Goal: Ask a question

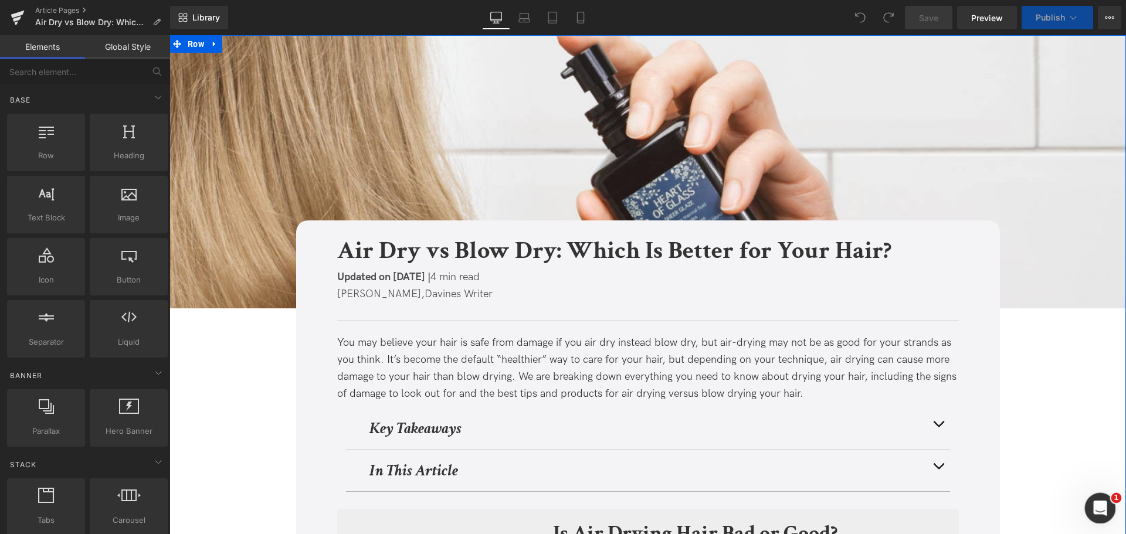
click at [1101, 500] on icon "Apri il messenger Intercom" at bounding box center [1098, 506] width 19 height 19
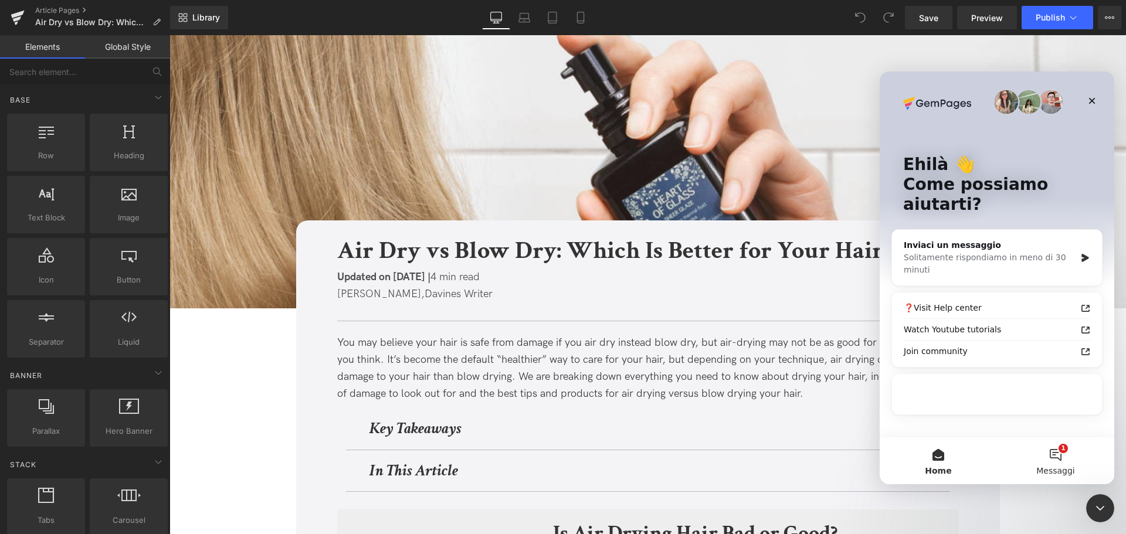
click at [1050, 454] on button "1 Messaggi" at bounding box center [1055, 460] width 117 height 47
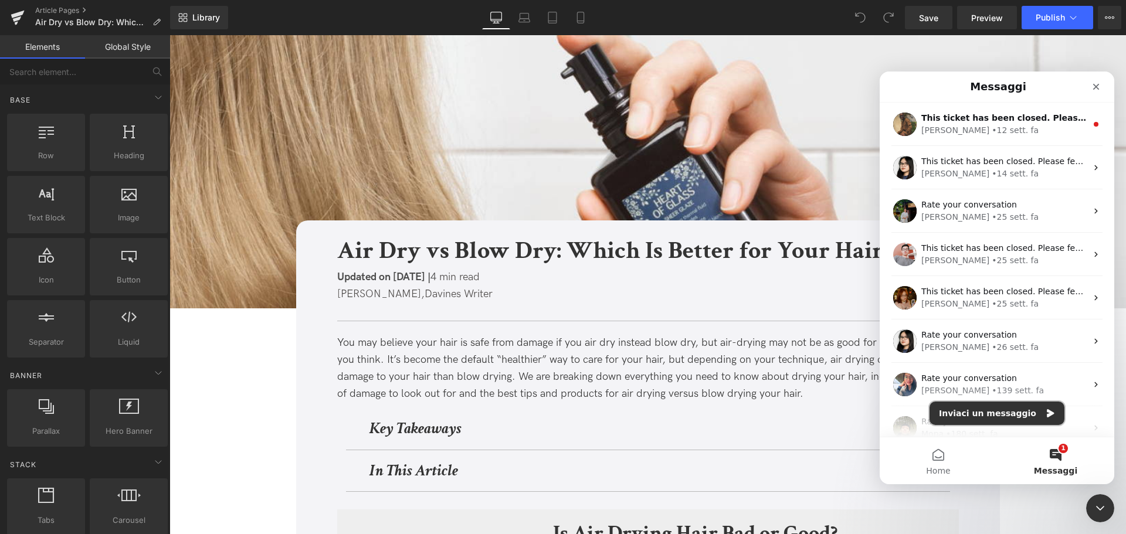
click at [988, 419] on button "Inviaci un messaggio" at bounding box center [996, 413] width 135 height 23
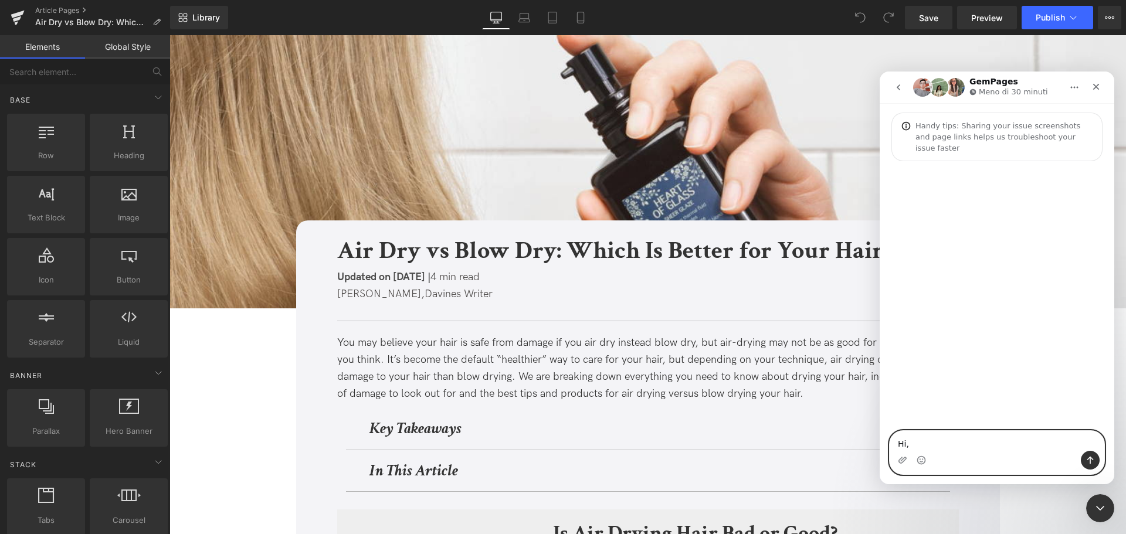
paste textarea "Our SEO agency brought to our attention that the following US blog post has bee…"
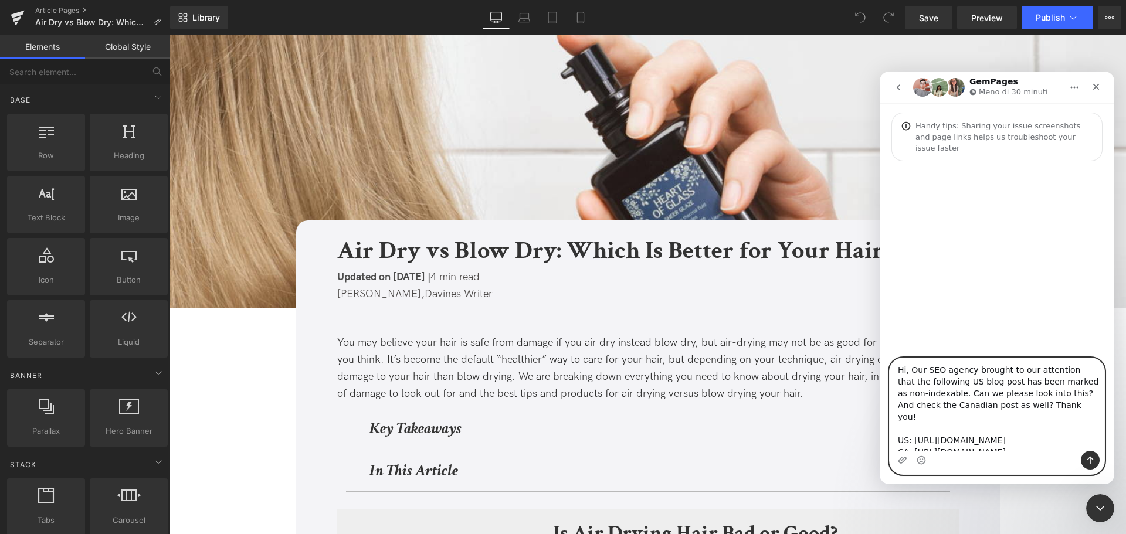
scroll to position [1, 0]
drag, startPoint x: 930, startPoint y: 385, endPoint x: 946, endPoint y: 386, distance: 15.3
click at [946, 386] on textarea "Hi, Our SEO agency brought to our attention that the following US blog post has…" at bounding box center [996, 404] width 215 height 93
drag, startPoint x: 953, startPoint y: 393, endPoint x: 1093, endPoint y: 413, distance: 141.5
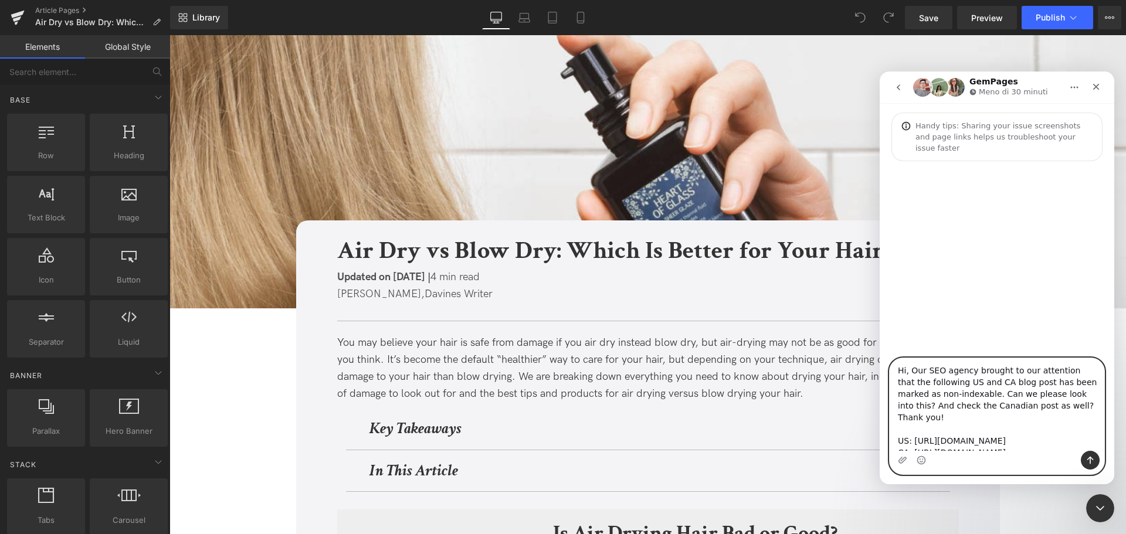
click at [1093, 413] on textarea "Hi, Our SEO agency brought to our attention that the following US and CA blog p…" at bounding box center [996, 404] width 215 height 93
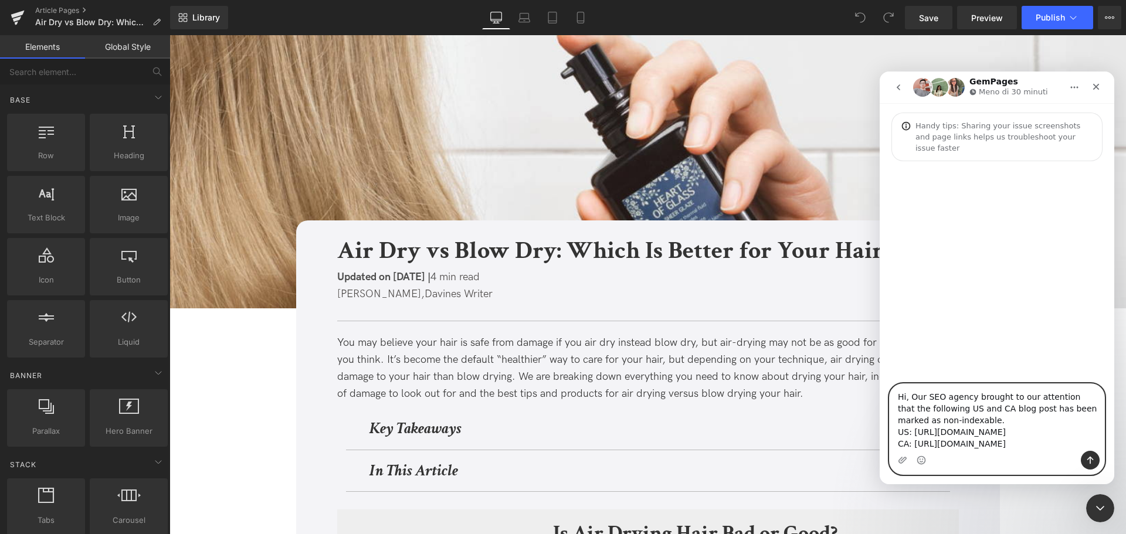
click at [944, 409] on textarea "Hi, Our SEO agency brought to our attention that the following US and CA blog p…" at bounding box center [996, 417] width 215 height 67
click at [959, 450] on textarea "Hi, Our SEO agency brought to our attention that the following US and CA blog p…" at bounding box center [996, 417] width 215 height 67
click at [968, 403] on textarea "Hi, Our SEO agency brought to our attention that the following US and CA blog p…" at bounding box center [996, 417] width 215 height 67
click at [967, 401] on textarea "Hi, Our SEO agency brought to our attention that the following US and CA blog p…" at bounding box center [996, 417] width 215 height 67
type textarea "Hi, Our SEO agency brought to our attention that the following US and CA blog p…"
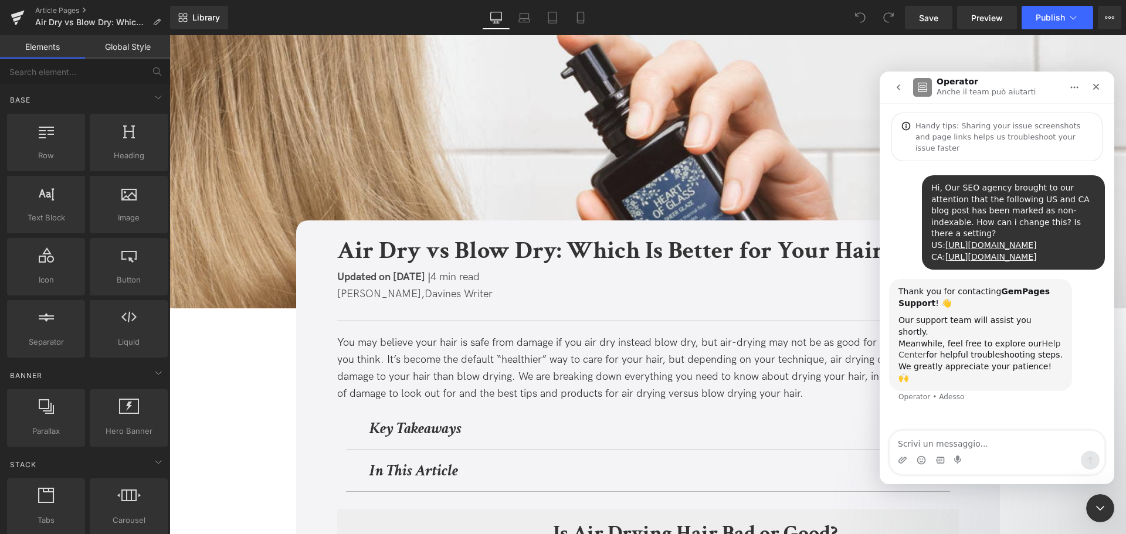
click at [1035, 339] on link "Help Center" at bounding box center [979, 349] width 162 height 21
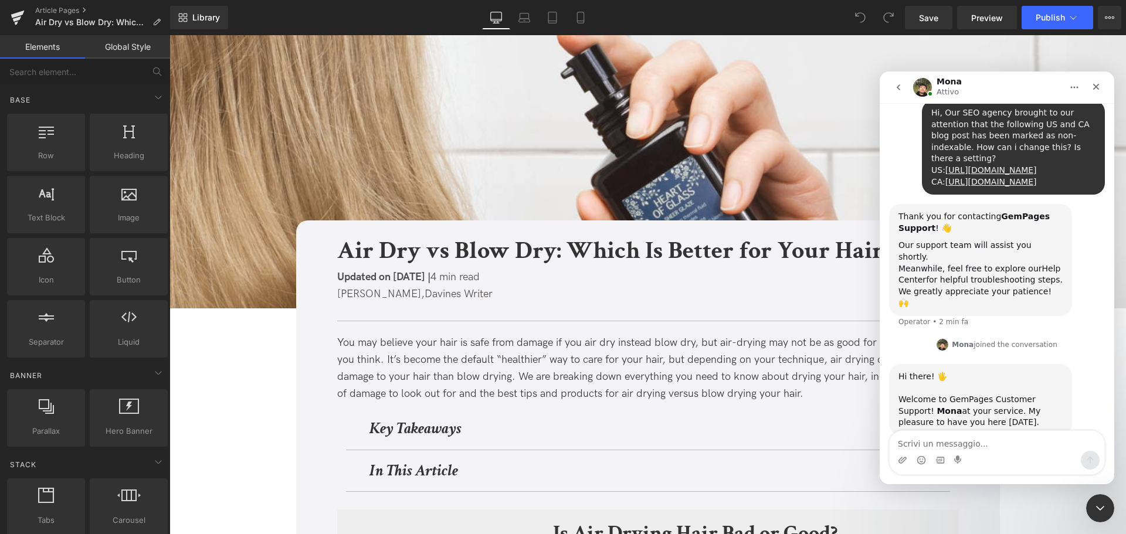
scroll to position [81, 0]
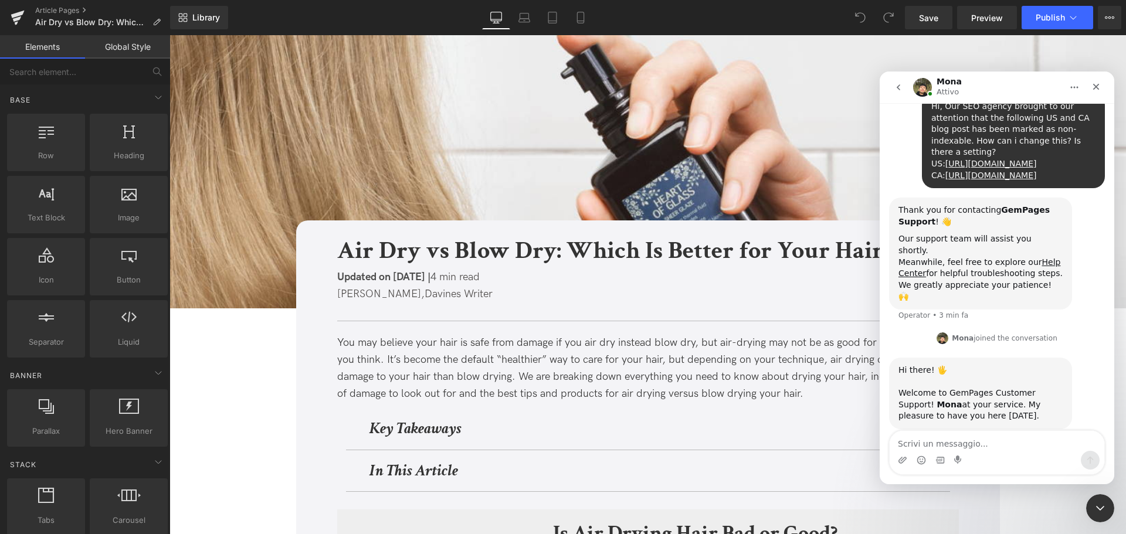
click at [942, 332] on img "Mona dice…" at bounding box center [942, 338] width 12 height 12
click at [963, 334] on b "Mona" at bounding box center [962, 338] width 22 height 8
click at [1034, 257] on link "Help Center" at bounding box center [979, 267] width 162 height 21
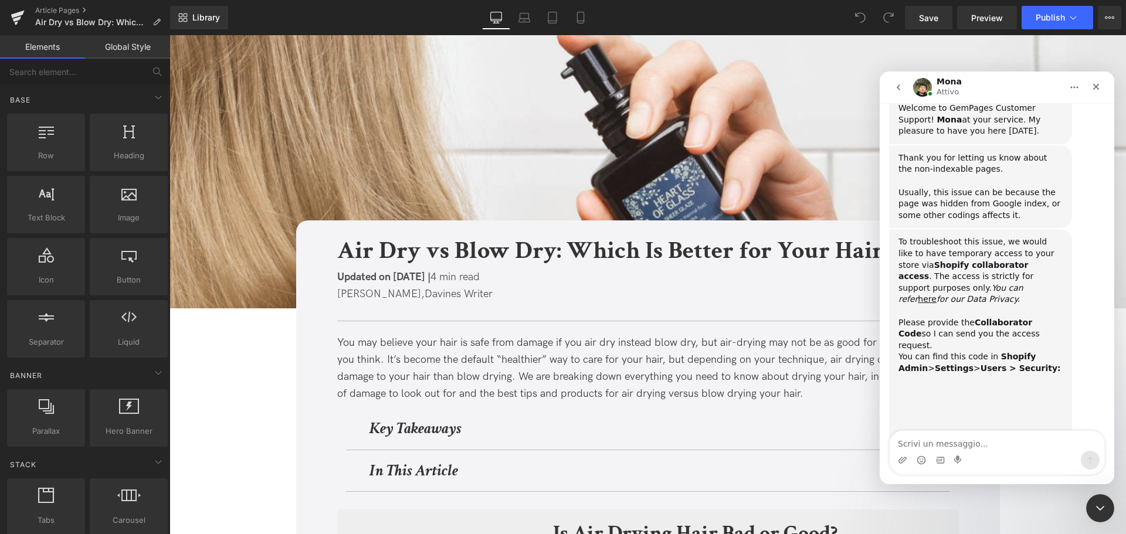
scroll to position [363, 0]
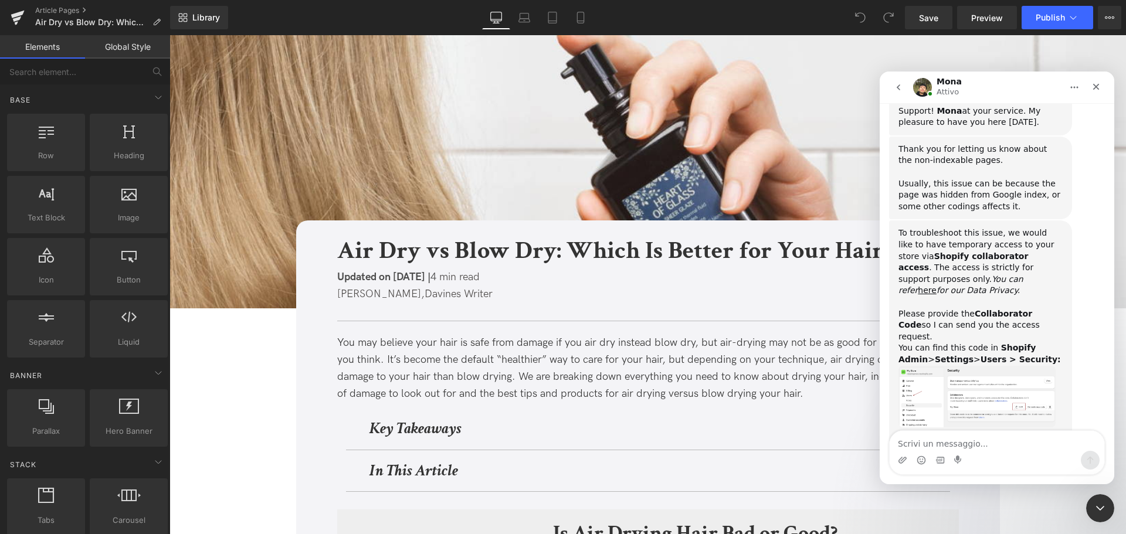
click at [974, 366] on img "Mona dice…" at bounding box center [976, 397] width 157 height 62
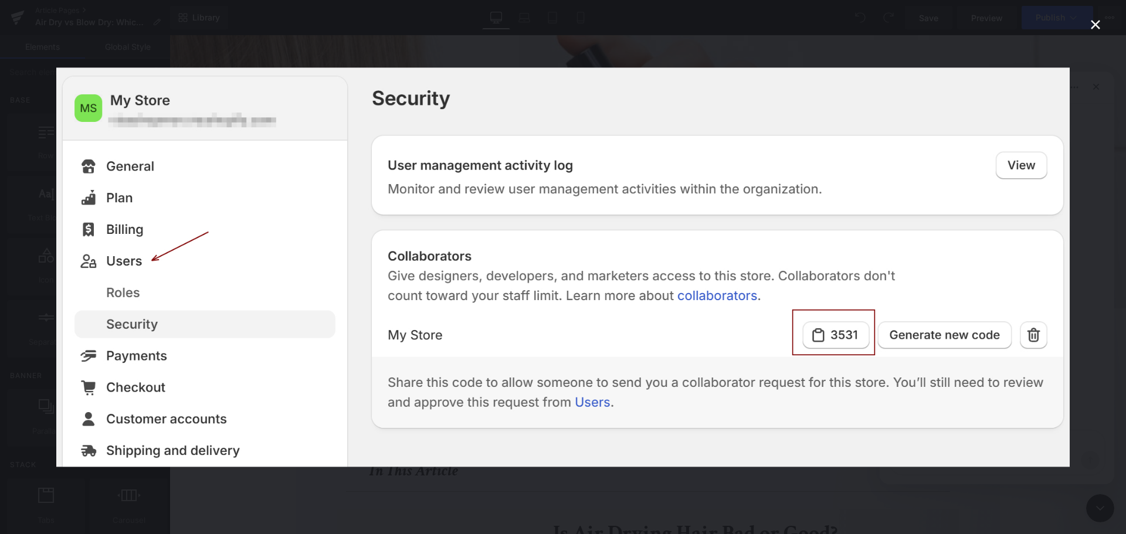
scroll to position [0, 0]
click at [1092, 25] on icon "Chiudi" at bounding box center [1095, 25] width 14 height 14
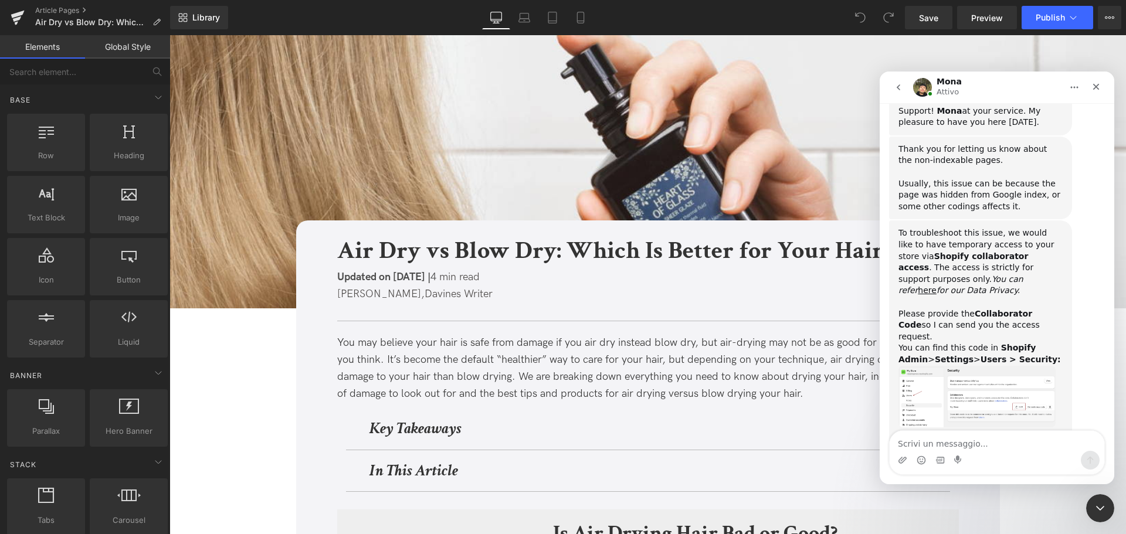
click at [983, 366] on img "Mona dice…" at bounding box center [976, 397] width 157 height 62
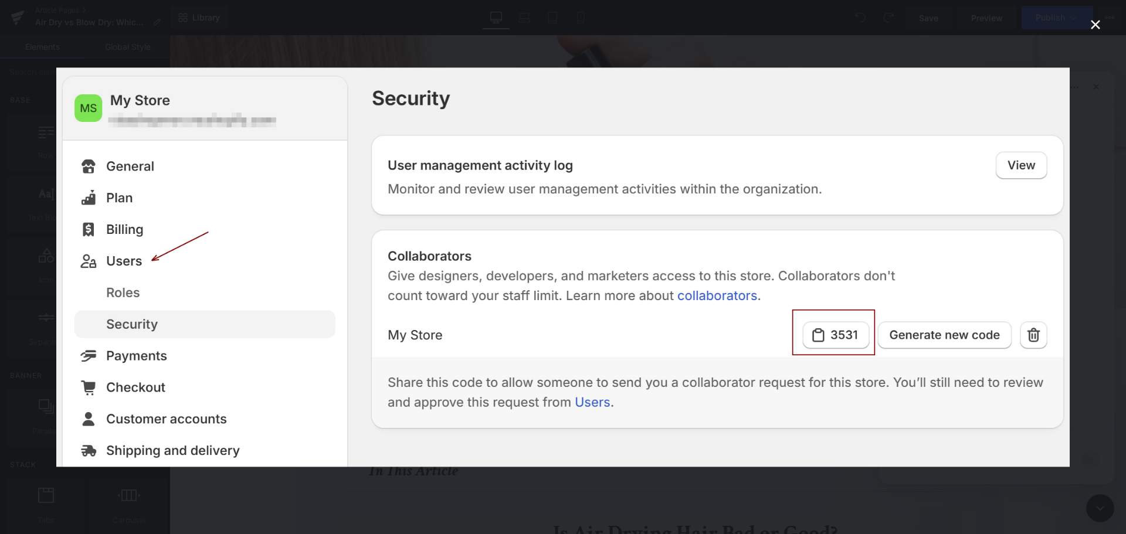
click at [1097, 22] on icon "Chiudi" at bounding box center [1094, 24] width 9 height 9
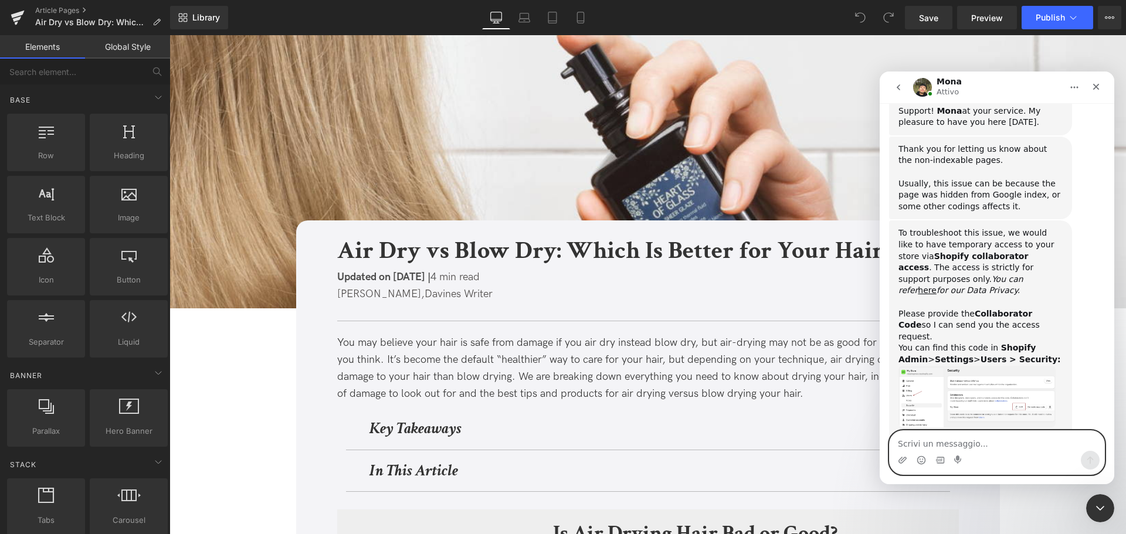
click at [925, 440] on textarea "Scrivi un messaggio..." at bounding box center [996, 441] width 215 height 20
type textarea "the code is 6699"
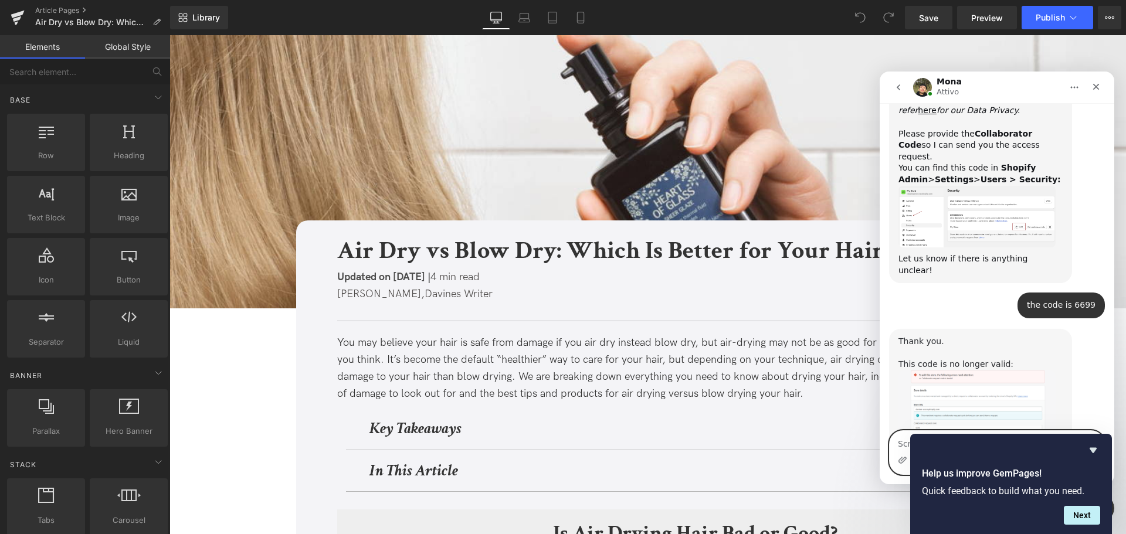
scroll to position [558, 0]
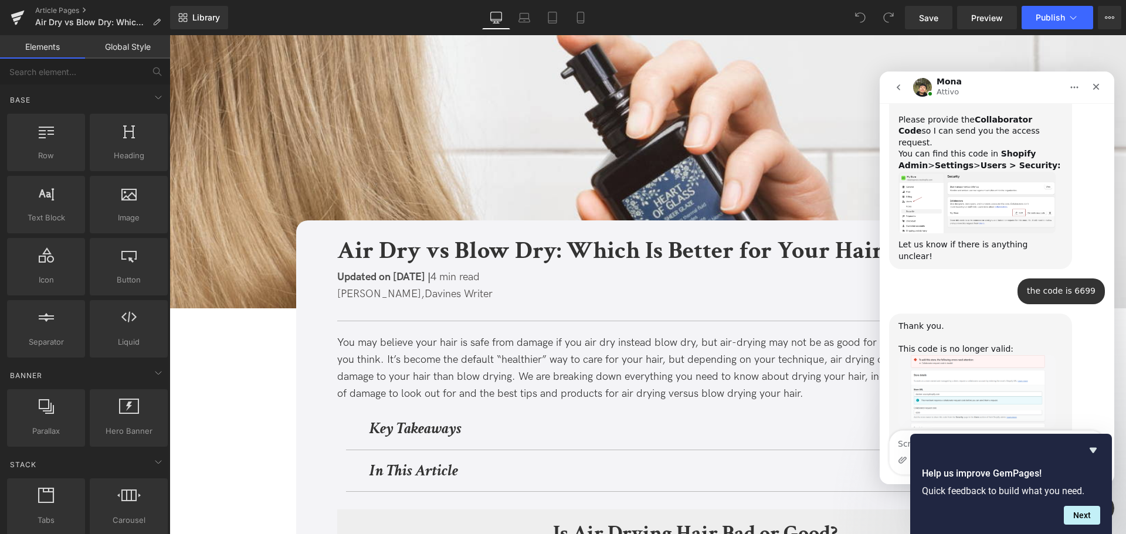
click at [1087, 399] on div "Thank you. This code is no longer valid: Can you please provide me with another…" at bounding box center [997, 401] width 216 height 175
click at [905, 443] on textarea "Scrivi un messaggio..." at bounding box center [996, 441] width 215 height 20
type textarea "try with 3230"
